Goal: Information Seeking & Learning: Check status

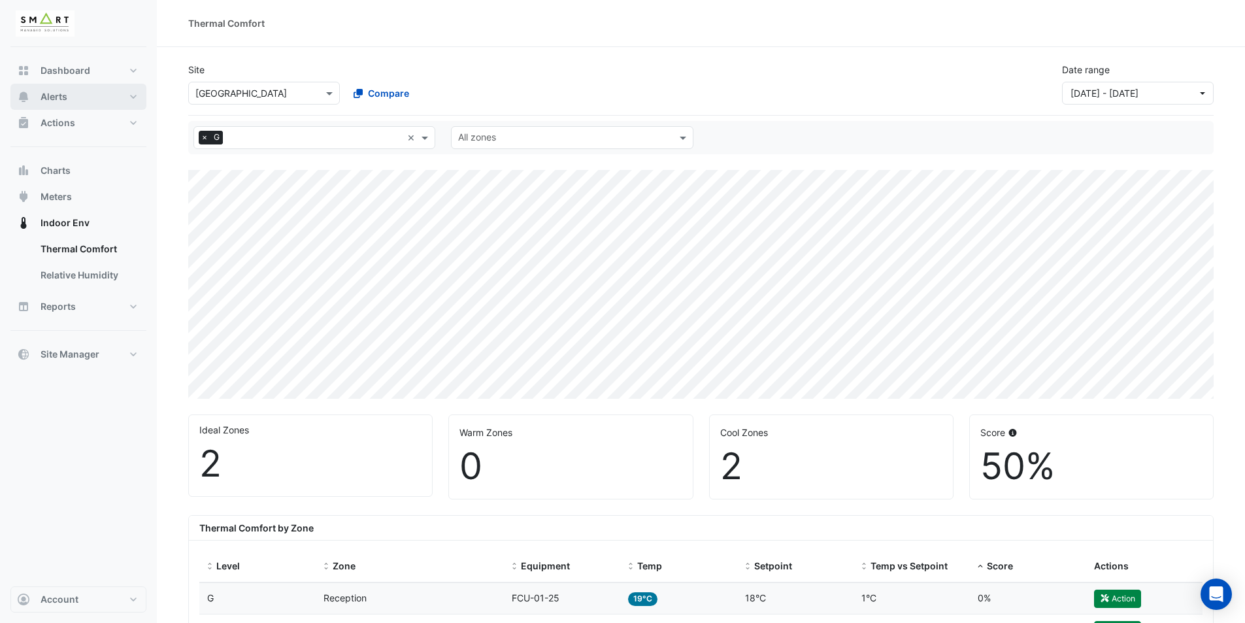
click at [133, 97] on button "Alerts" at bounding box center [78, 97] width 136 height 26
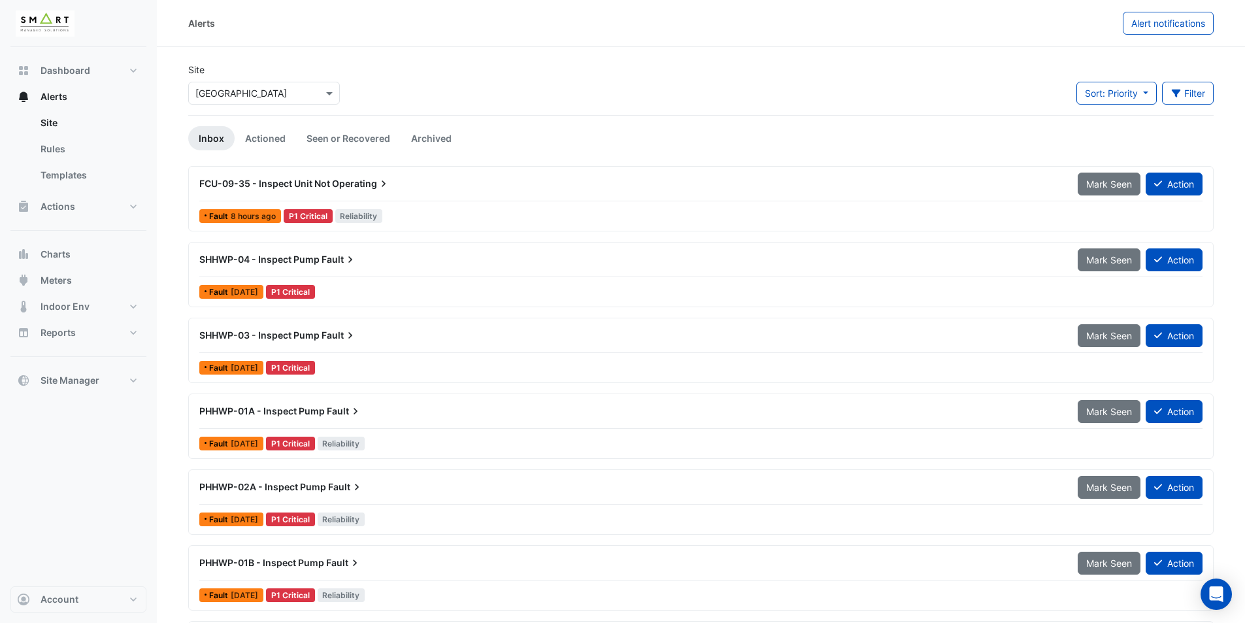
click at [319, 197] on div "FCU-09-35 - Inspect Unit Not Operating Mark Seen Action" at bounding box center [700, 186] width 1003 height 29
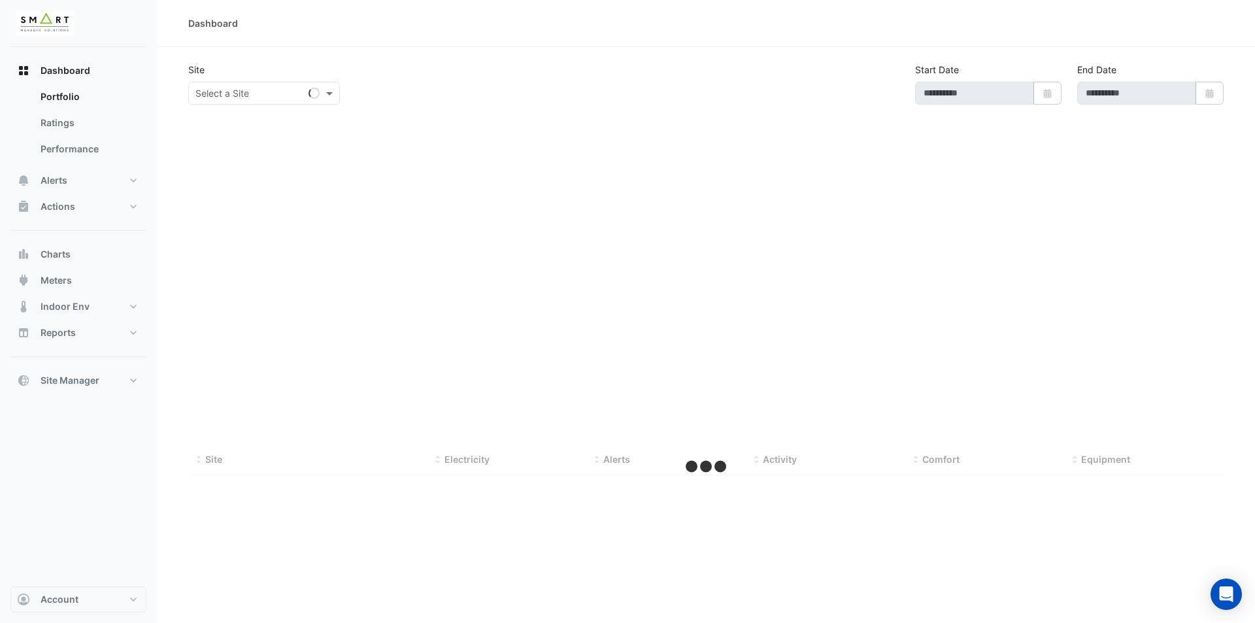
type input "**********"
